Goal: Information Seeking & Learning: Learn about a topic

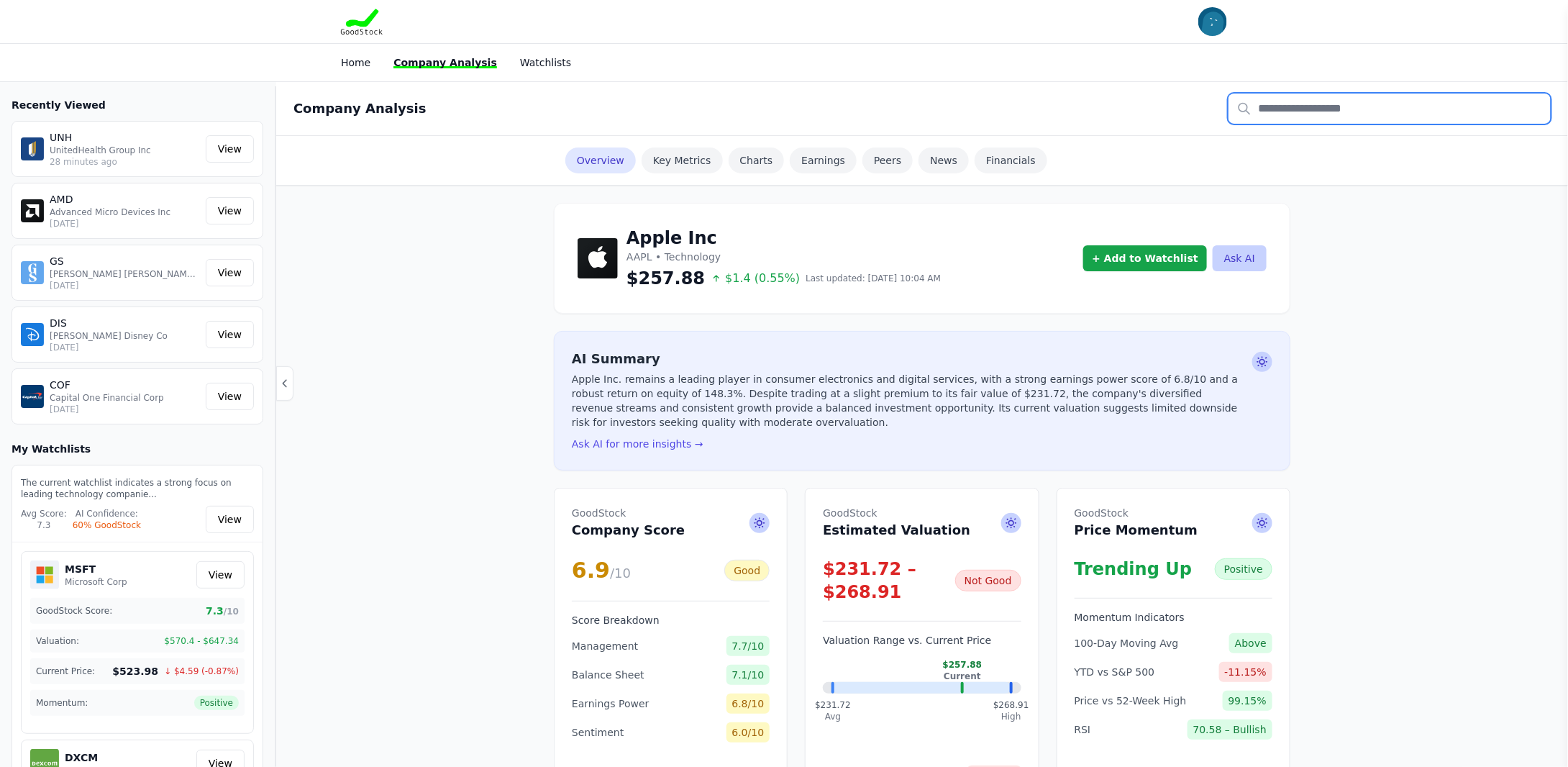
click at [1257, 101] on input "text" at bounding box center [1389, 109] width 323 height 30
type input "****"
